Goal: Task Accomplishment & Management: Manage account settings

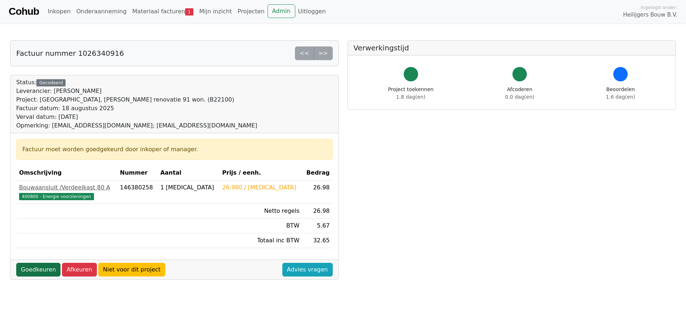
click at [33, 270] on link "Goedkeuren" at bounding box center [38, 270] width 44 height 14
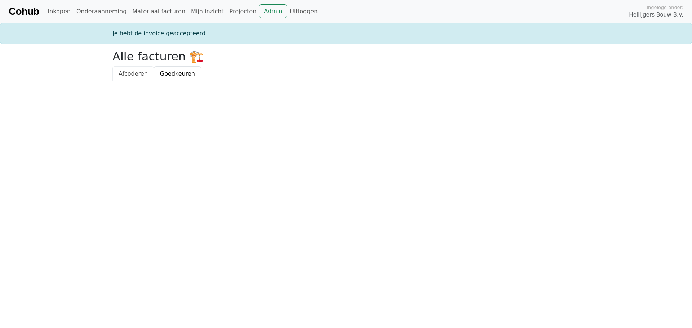
click at [132, 74] on span "Afcoderen" at bounding box center [133, 73] width 29 height 7
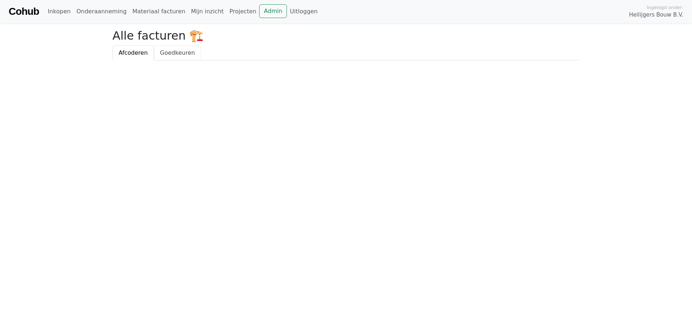
click at [175, 54] on span "Goedkeuren" at bounding box center [177, 52] width 35 height 7
